Goal: Entertainment & Leisure: Consume media (video, audio)

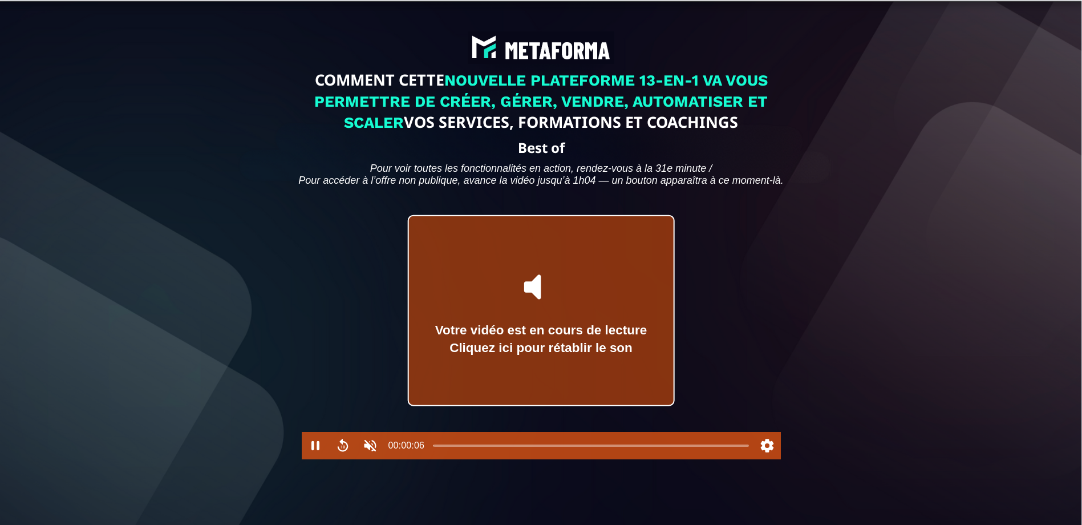
click at [562, 345] on div "Votre vidéo est en cours de lecture Cliquez ici pour rétablir le son" at bounding box center [541, 338] width 212 height 35
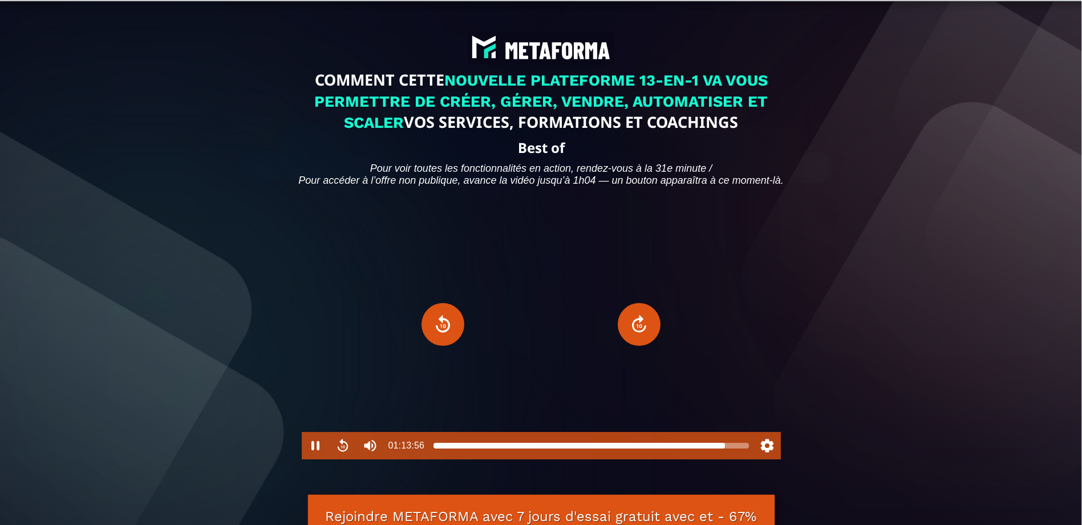
drag, startPoint x: 553, startPoint y: 466, endPoint x: 725, endPoint y: 478, distance: 172.1
click at [725, 459] on div at bounding box center [591, 445] width 324 height 27
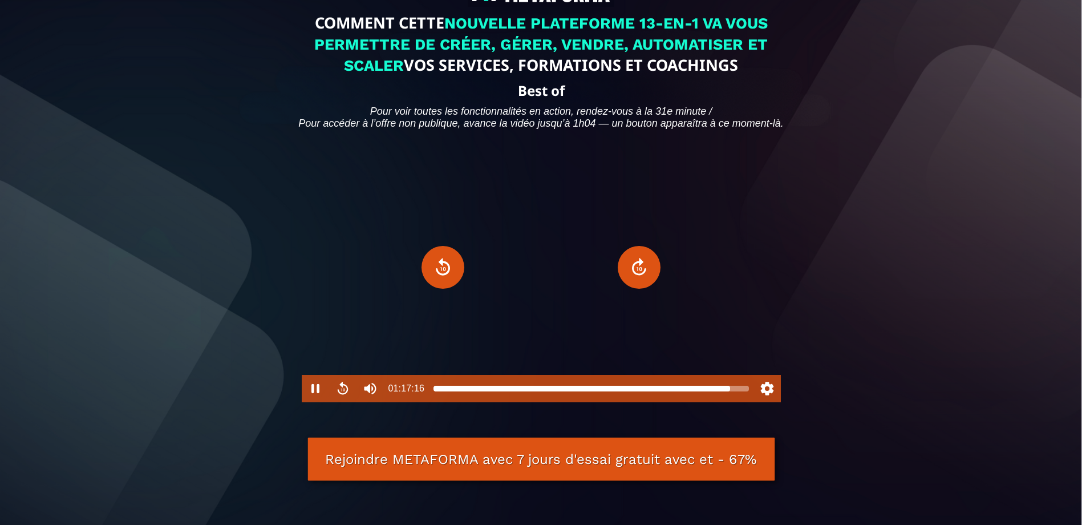
click at [730, 393] on div at bounding box center [590, 388] width 315 height 9
click at [732, 393] on div at bounding box center [732, 388] width 9 height 9
click at [733, 393] on div at bounding box center [732, 388] width 9 height 9
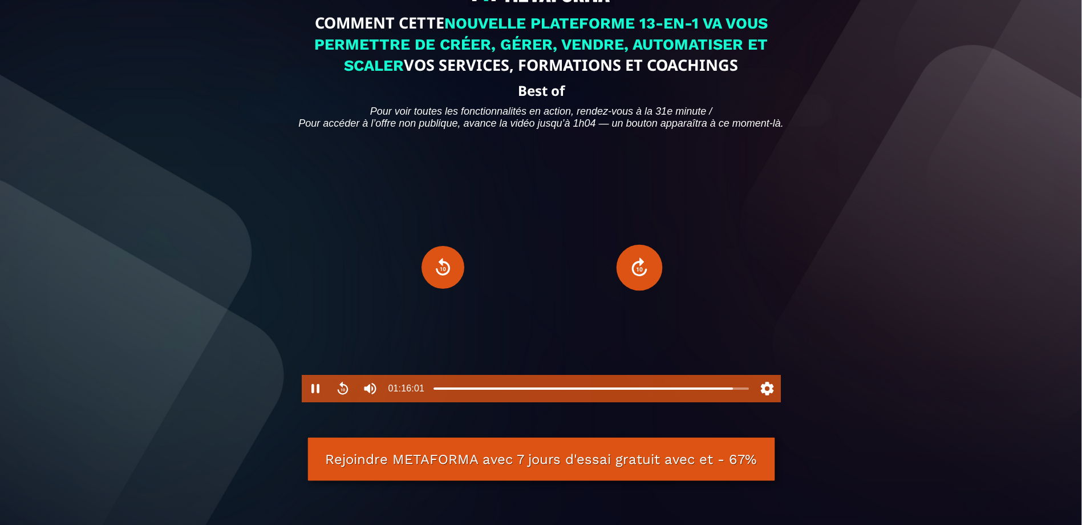
click at [634, 288] on button "Forward" at bounding box center [639, 267] width 46 height 46
click at [639, 290] on button "Forward" at bounding box center [639, 267] width 46 height 46
click at [639, 289] on button "Forward" at bounding box center [639, 267] width 46 height 46
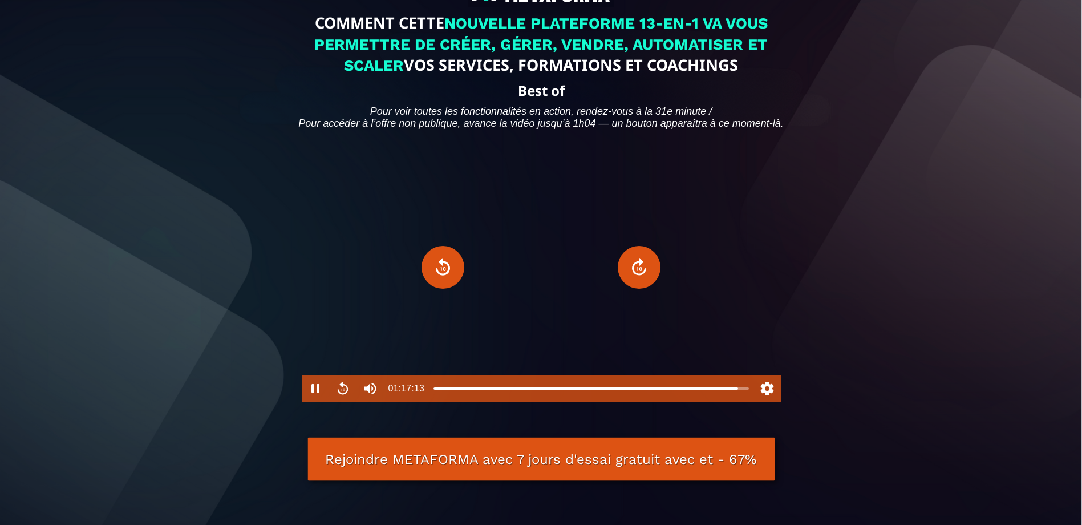
type input "******"
